Goal: Task Accomplishment & Management: Use online tool/utility

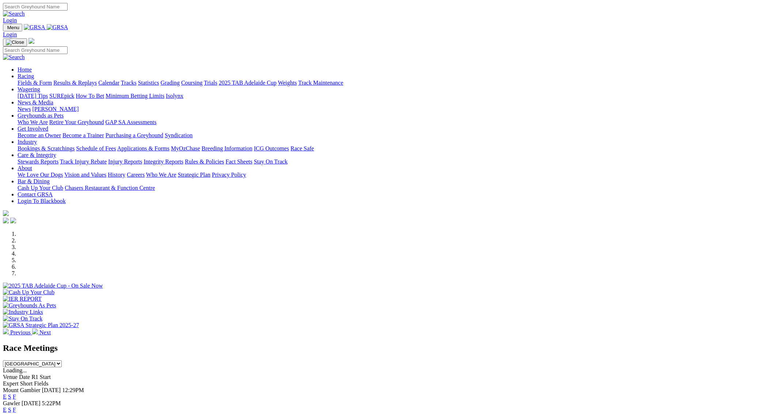
click at [97, 80] on link "Results & Replays" at bounding box center [74, 83] width 43 height 6
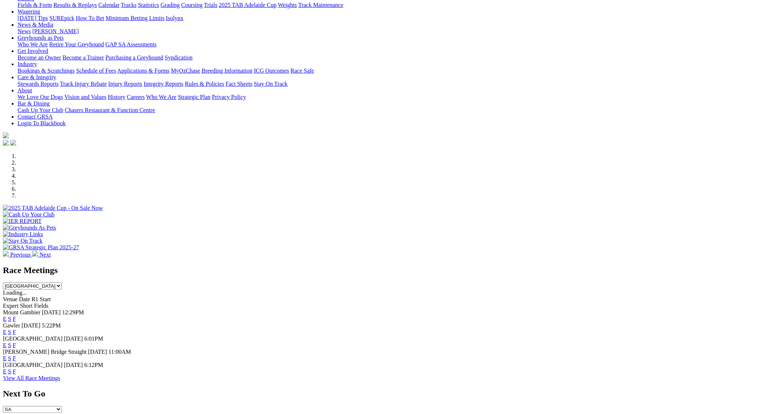
scroll to position [92, 0]
